Goal: Task Accomplishment & Management: Complete application form

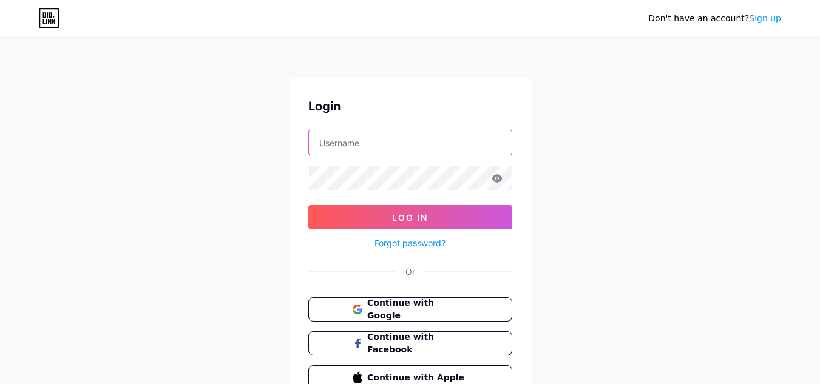
click at [374, 138] on input "text" at bounding box center [410, 143] width 203 height 24
type input "bulldog"
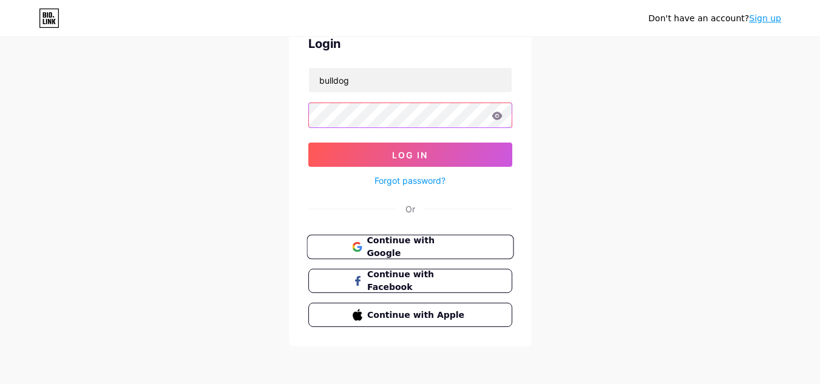
scroll to position [63, 0]
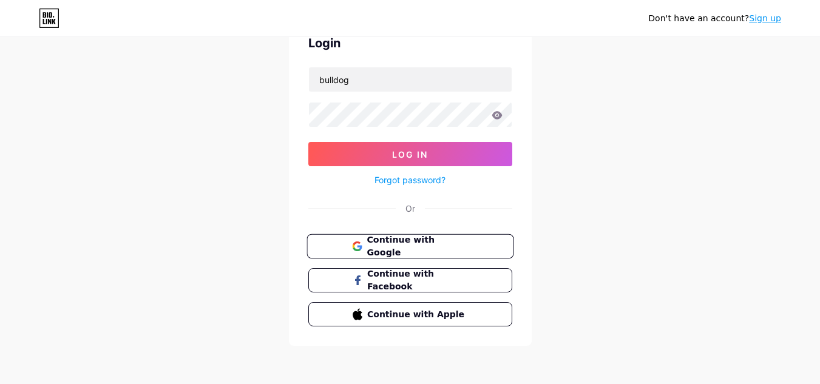
click at [428, 240] on span "Continue with Google" at bounding box center [417, 247] width 101 height 26
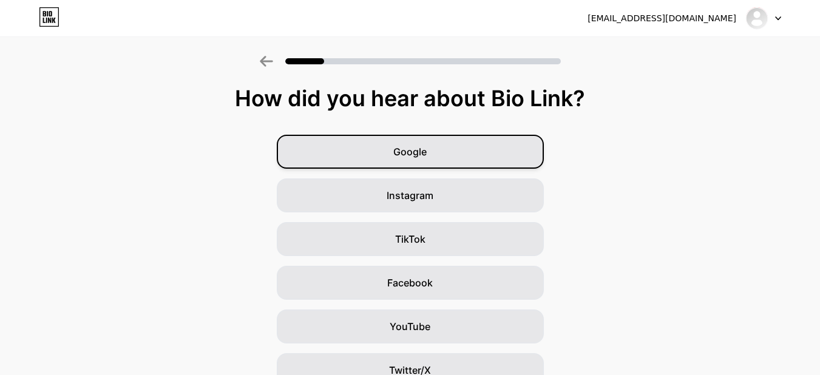
click at [441, 153] on div "Google" at bounding box center [410, 152] width 267 height 34
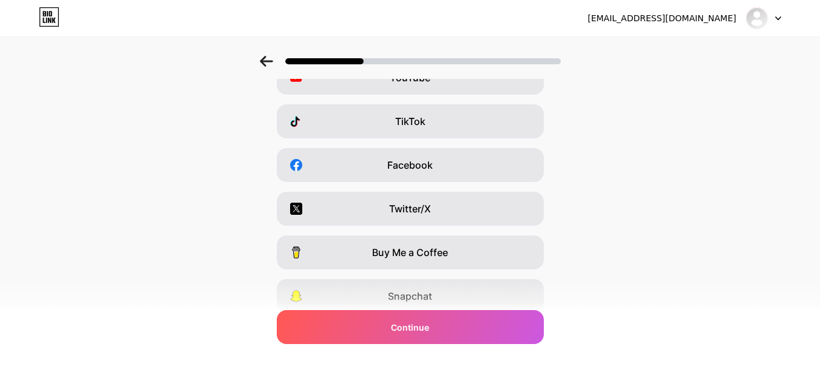
scroll to position [209, 0]
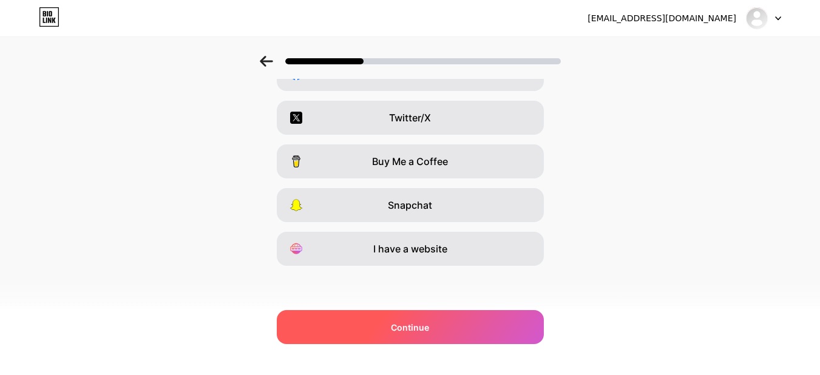
click at [416, 328] on span "Continue" at bounding box center [410, 327] width 38 height 13
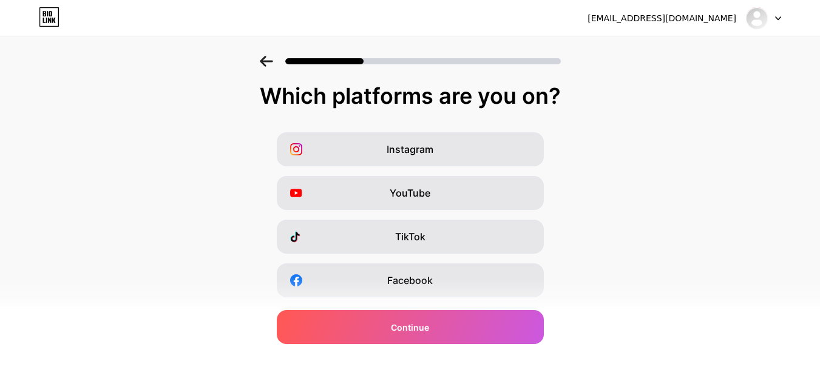
scroll to position [0, 0]
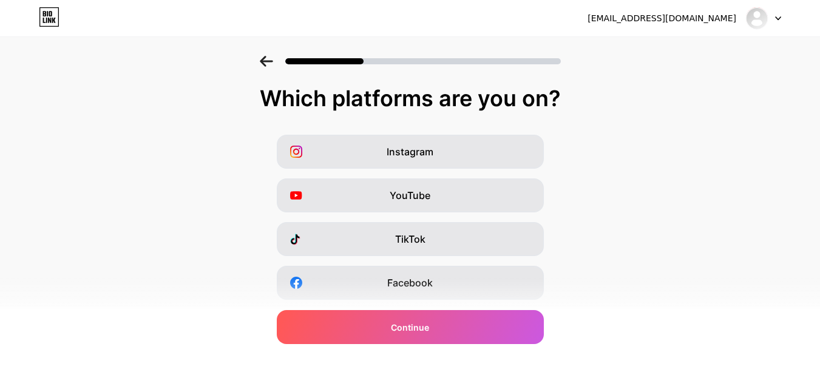
click at [452, 217] on div "Instagram YouTube TikTok Facebook Twitter/X Buy Me a Coffee Snapchat I have a w…" at bounding box center [410, 305] width 808 height 340
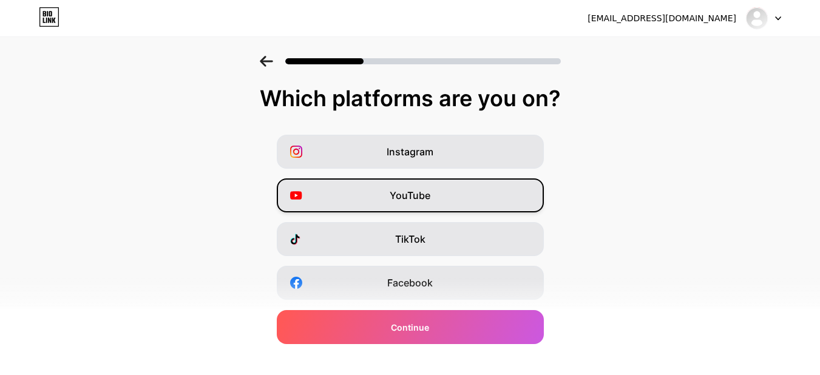
click at [452, 206] on div "YouTube" at bounding box center [410, 195] width 267 height 34
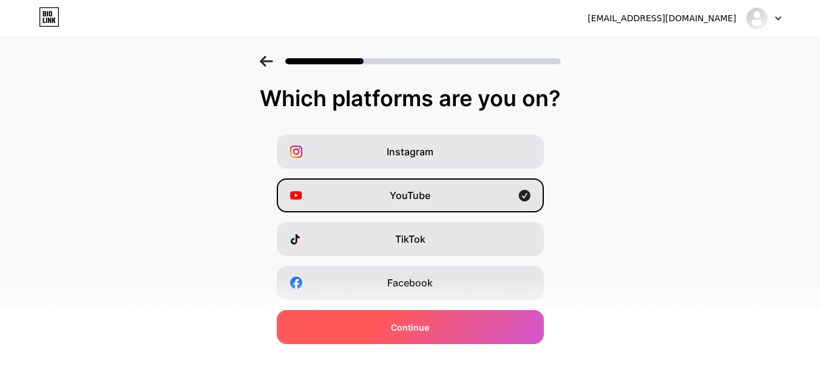
click at [459, 328] on div "Continue" at bounding box center [410, 327] width 267 height 34
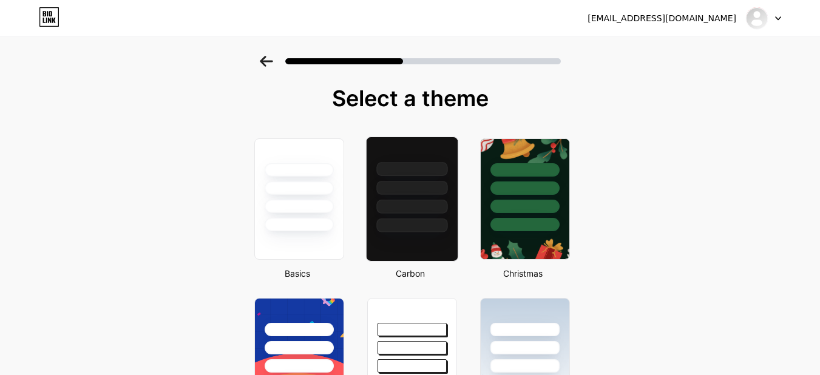
click at [433, 240] on div at bounding box center [411, 199] width 92 height 125
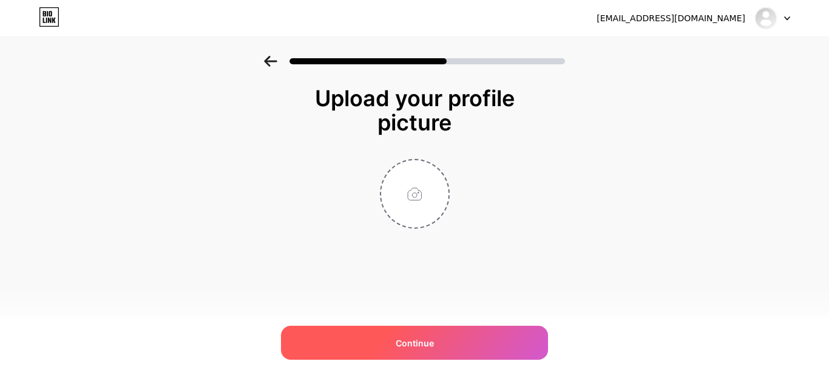
click at [477, 342] on div "Continue" at bounding box center [414, 343] width 267 height 34
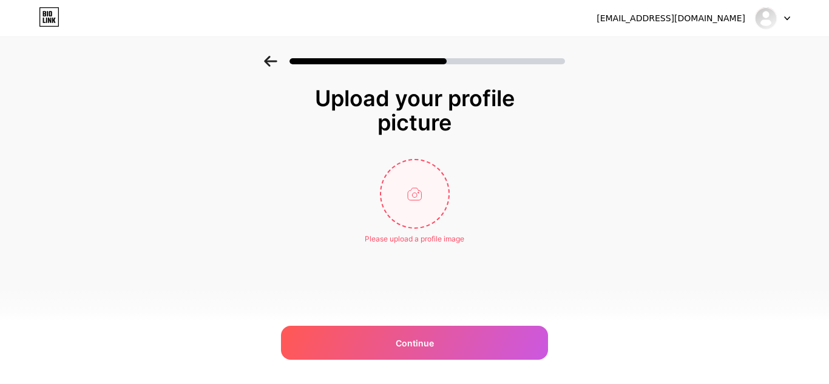
click at [395, 190] on input "file" at bounding box center [414, 193] width 67 height 67
type input "C:\fakepath\ChatGPT Image Oct 14, 2025, 05_00_07 AM.png"
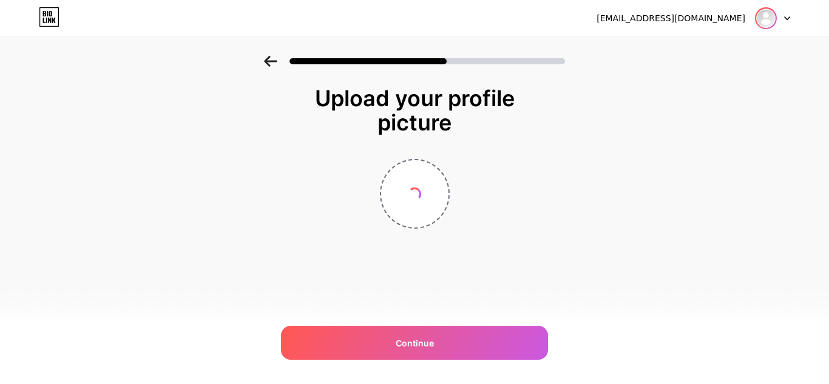
click at [776, 16] on div at bounding box center [766, 18] width 22 height 22
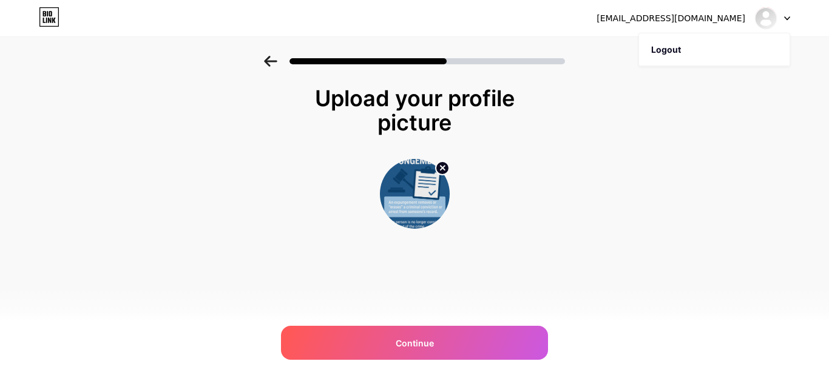
click at [768, 101] on div "Upload your profile picture Continue" at bounding box center [414, 173] width 829 height 234
click at [785, 16] on icon at bounding box center [787, 18] width 6 height 4
click at [785, 21] on div at bounding box center [772, 18] width 35 height 22
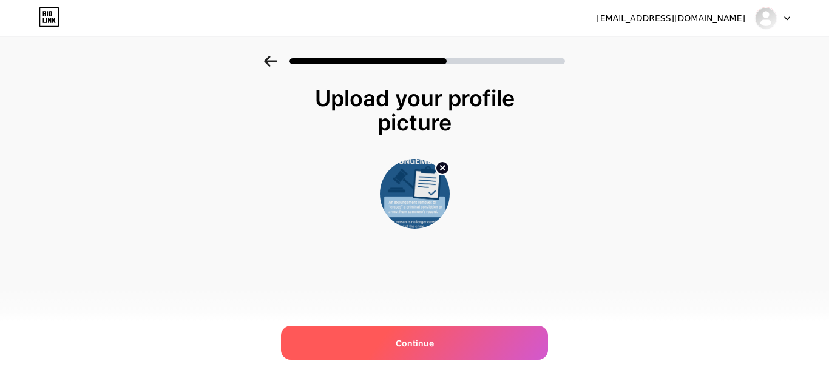
click at [446, 345] on div "Continue" at bounding box center [414, 343] width 267 height 34
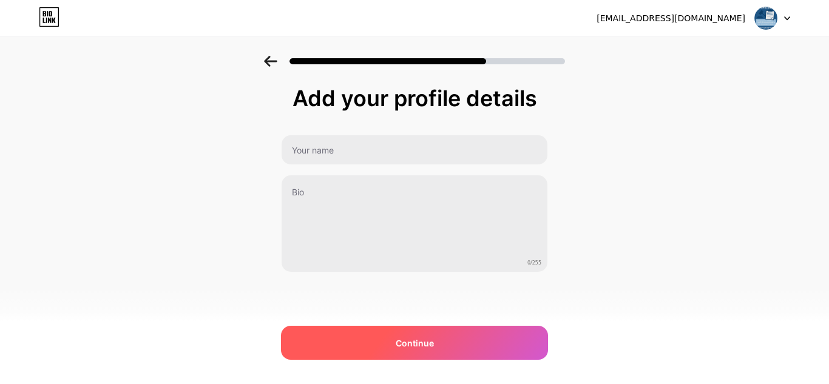
click at [382, 342] on div "Continue" at bounding box center [414, 343] width 267 height 34
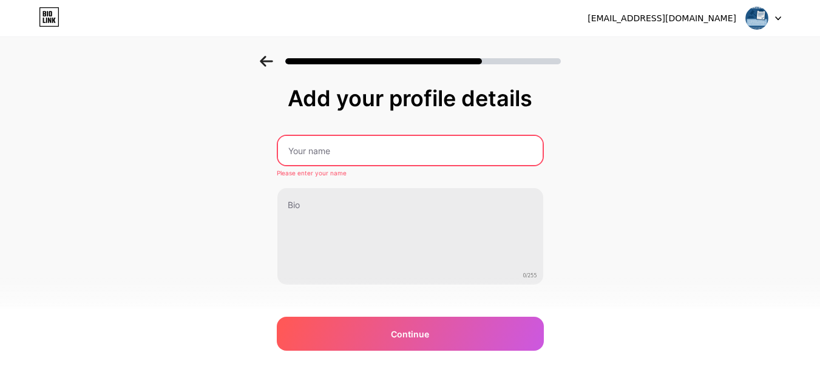
click at [270, 59] on icon at bounding box center [266, 61] width 13 height 11
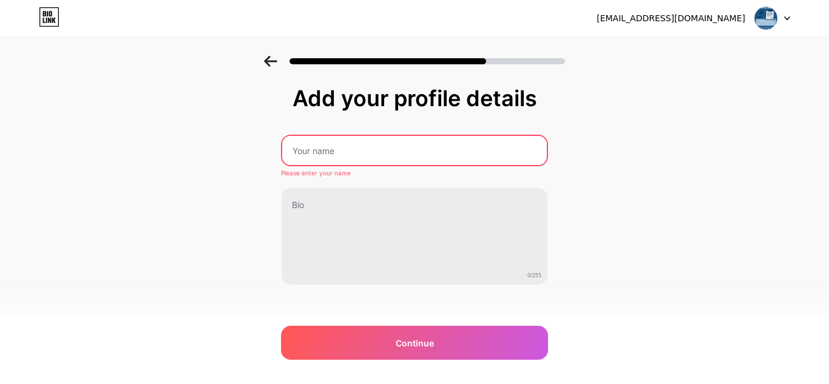
click at [270, 59] on icon at bounding box center [270, 61] width 13 height 11
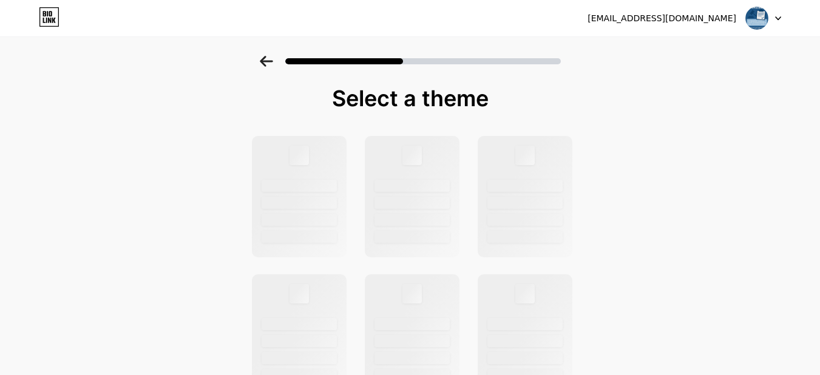
click at [270, 59] on icon at bounding box center [266, 61] width 13 height 11
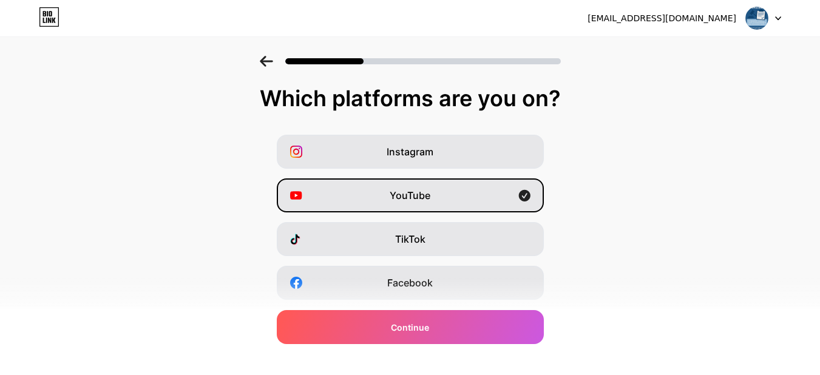
click at [270, 59] on icon at bounding box center [266, 61] width 13 height 11
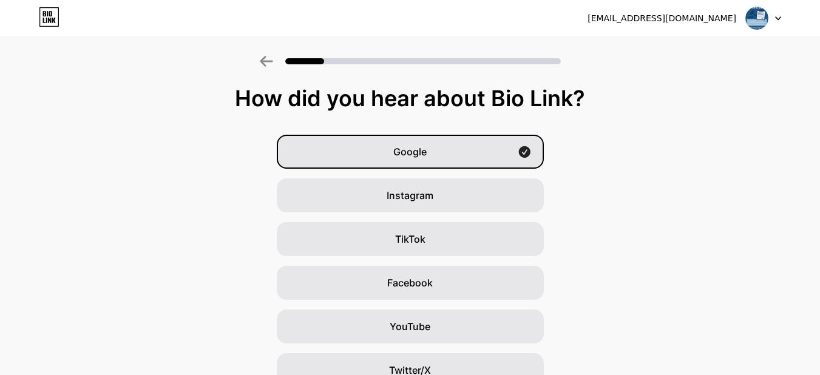
click at [270, 59] on icon at bounding box center [266, 61] width 13 height 11
click at [781, 18] on div "seoinceptial@gmail.com Logout" at bounding box center [410, 18] width 820 height 22
